Goal: Transaction & Acquisition: Download file/media

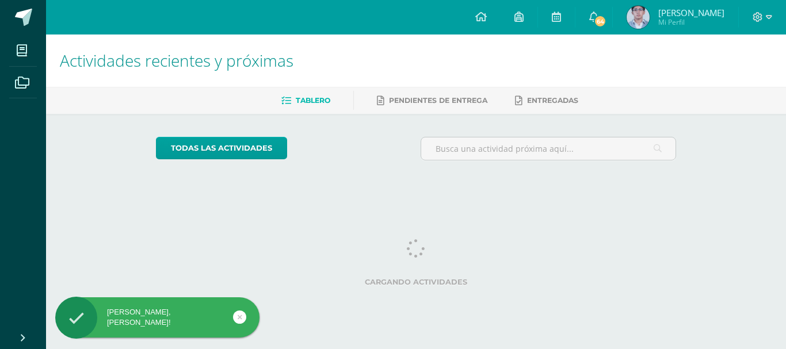
click at [238, 318] on icon at bounding box center [240, 317] width 5 height 13
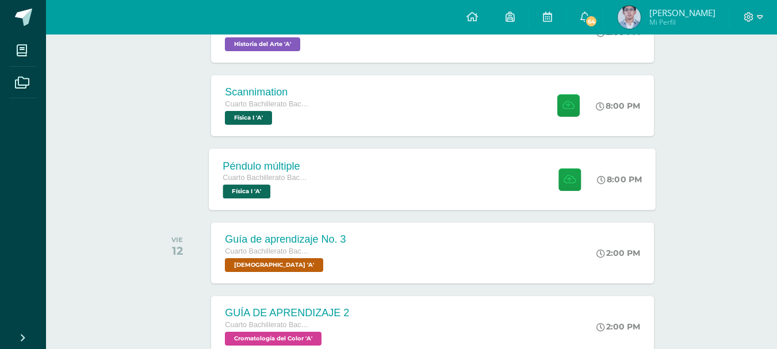
scroll to position [230, 0]
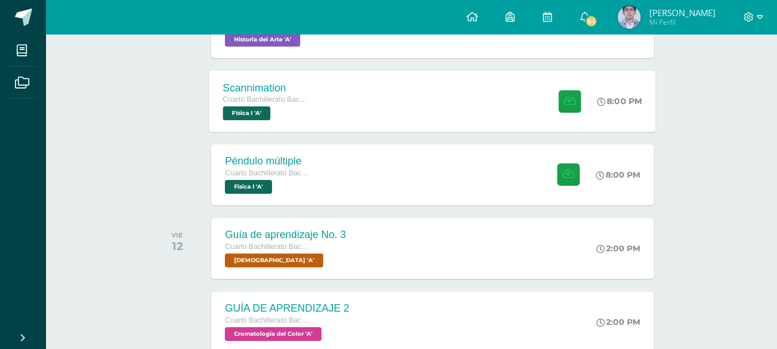
click at [303, 109] on div "Cuarto Bachillerato Bachillerato en CCLL con Orientación en Diseño Gráfico Físi…" at bounding box center [266, 107] width 87 height 26
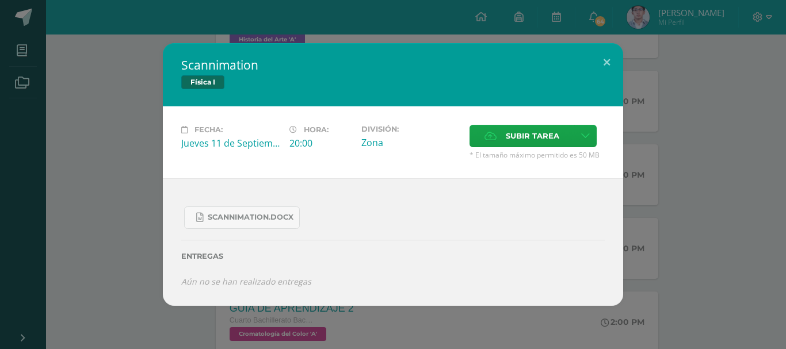
click at [126, 137] on div "Scannimation Física I Fecha: [DATE] Hora: 20:00 División: Zona Cancelar" at bounding box center [393, 174] width 776 height 263
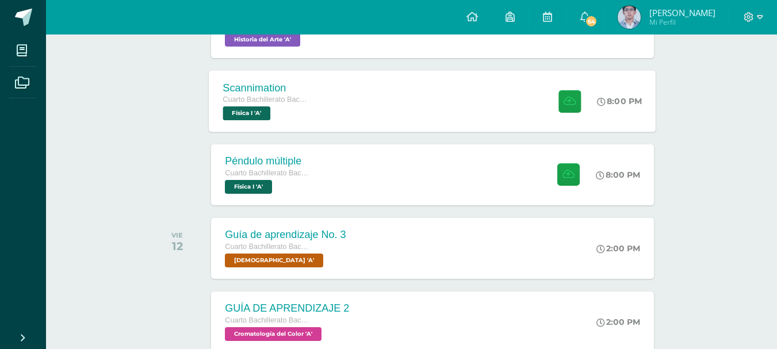
click at [298, 101] on span "Cuarto Bachillerato Bachillerato en CCLL con Orientación en Diseño Gráfico" at bounding box center [266, 99] width 87 height 8
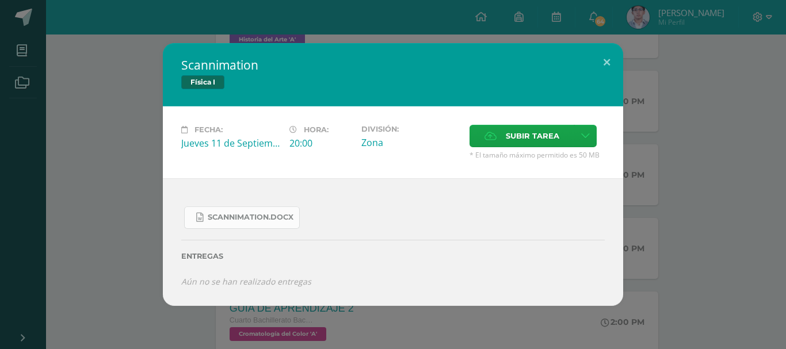
click at [219, 208] on link "Scannimation.docx" at bounding box center [242, 217] width 116 height 22
click at [152, 38] on div "Scannimation Física I Fecha: [DATE] Hora: 20:00 División: Zona Cancelar" at bounding box center [393, 174] width 786 height 349
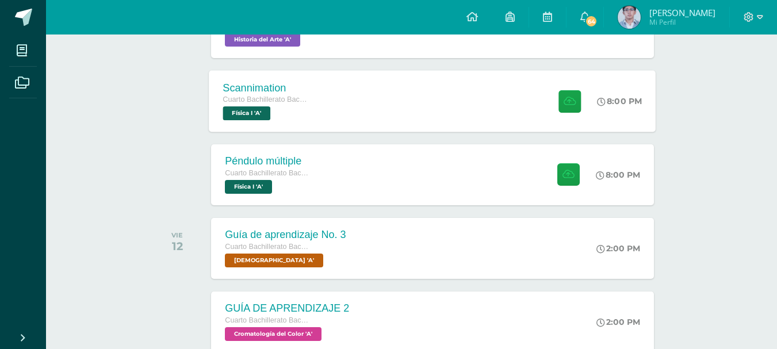
click at [397, 71] on div "Scannimation Cuarto Bachillerato Bachillerato en CCLL con Orientación en Diseño…" at bounding box center [432, 101] width 447 height 62
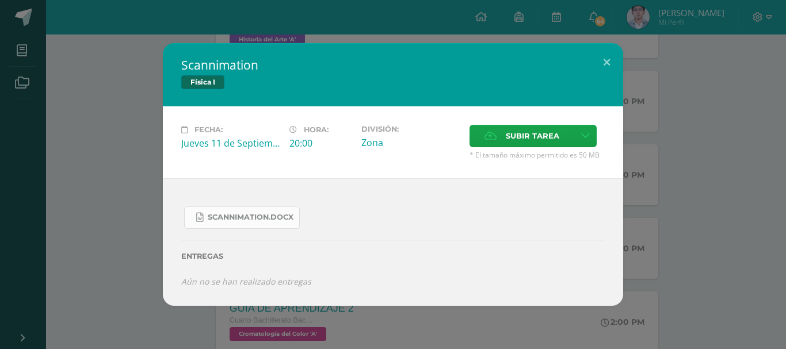
click at [253, 219] on span "Scannimation.docx" at bounding box center [251, 217] width 86 height 9
click at [126, 161] on div "Scannimation Física I Fecha: [DATE] Hora: 20:00 División: Zona Cancelar" at bounding box center [393, 174] width 776 height 263
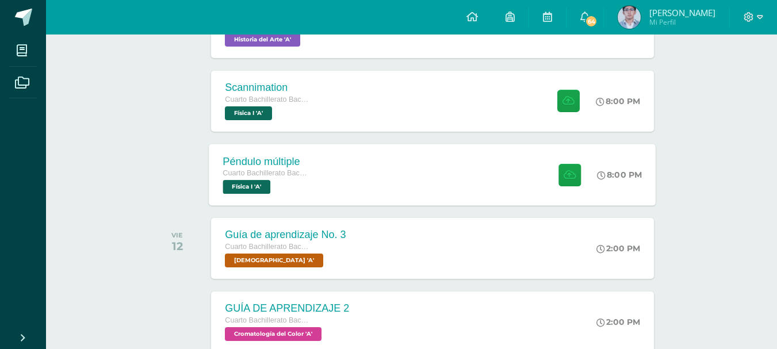
click at [271, 196] on div "Péndulo múltiple Cuarto Bachillerato Bachillerato en CCLL con Orientación en Di…" at bounding box center [266, 175] width 115 height 62
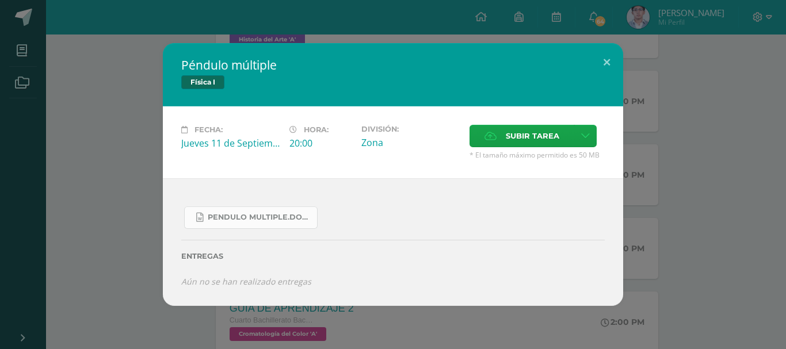
click at [223, 218] on span "Pendulo multiple.docx" at bounding box center [260, 217] width 104 height 9
click at [680, 94] on div "Péndulo múltiple Física I Fecha: Jueves 11 de Septiembre Hora: 20:00 División: …" at bounding box center [393, 174] width 776 height 263
